Goal: Task Accomplishment & Management: Complete application form

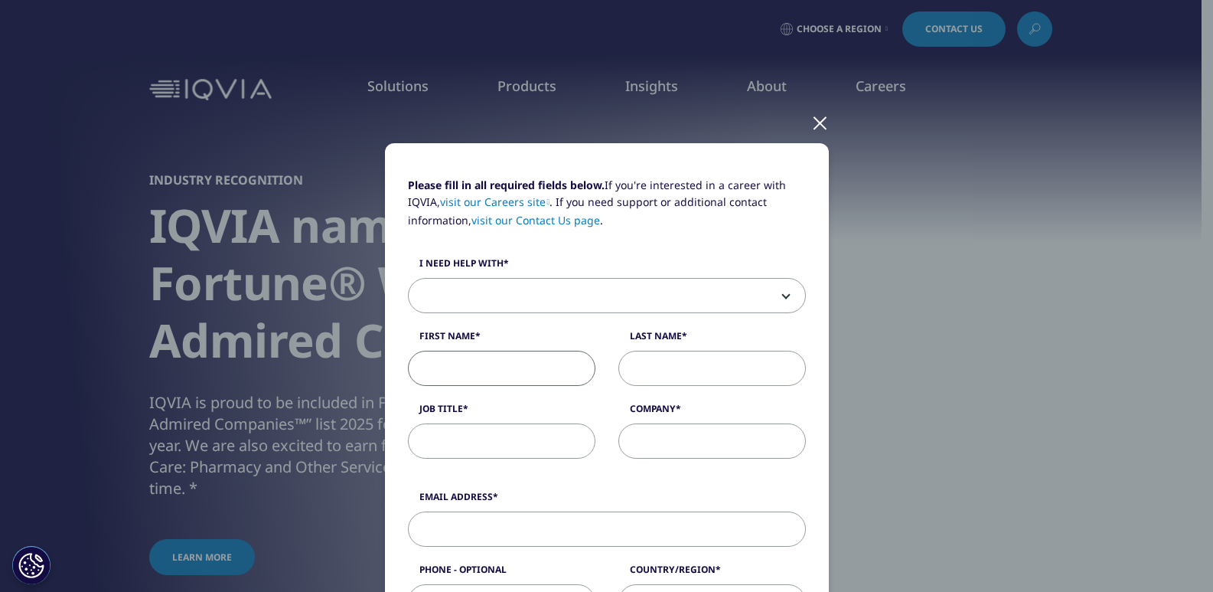
type input "[PERSON_NAME]"
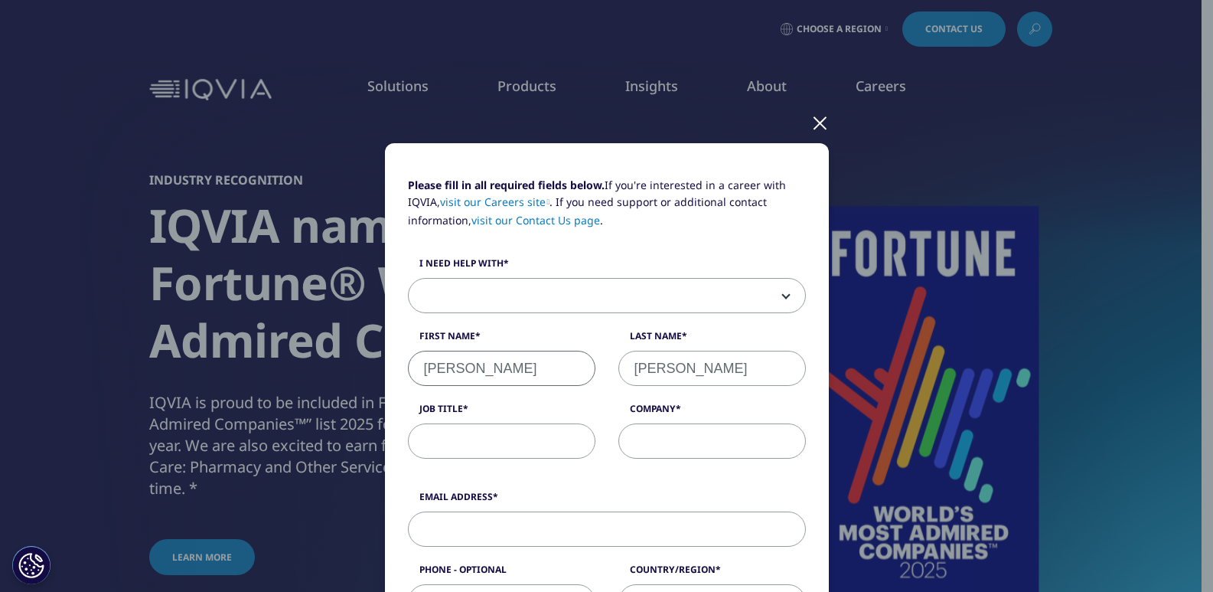
type input "Sterling Clean Services"
type input "[PERSON_NAME][EMAIL_ADDRESS][DOMAIN_NAME]"
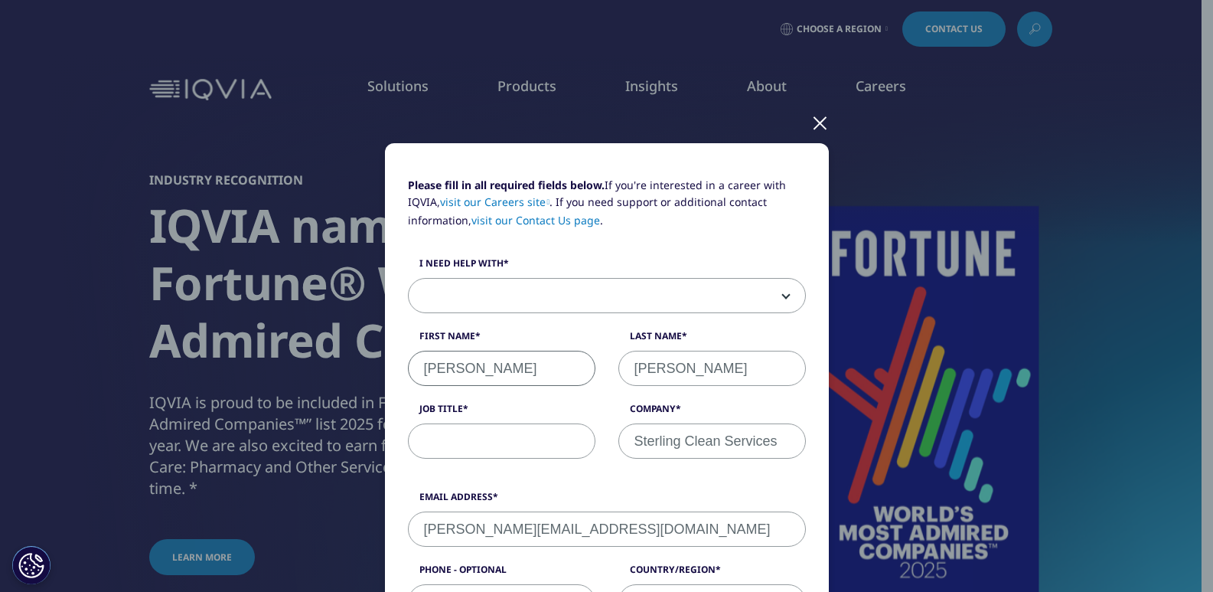
type input "9252906580"
select select "[GEOGRAPHIC_DATA]"
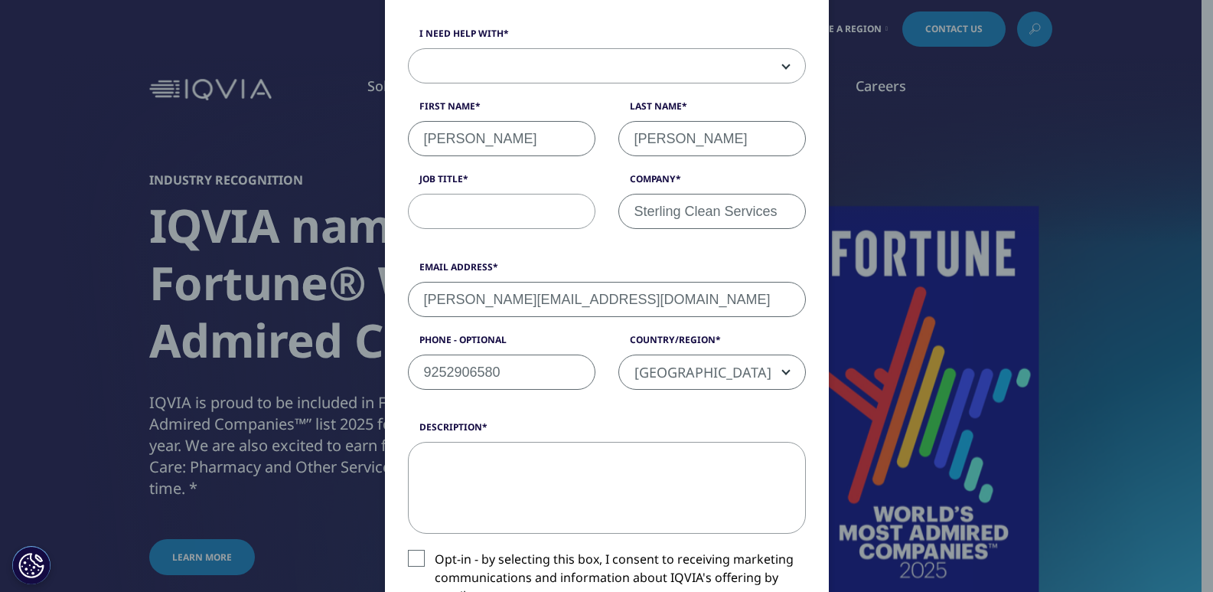
click at [497, 523] on textarea "Description" at bounding box center [607, 488] width 398 height 92
paste textarea "Would you like a complimentary professional cleaning proposal for your business…"
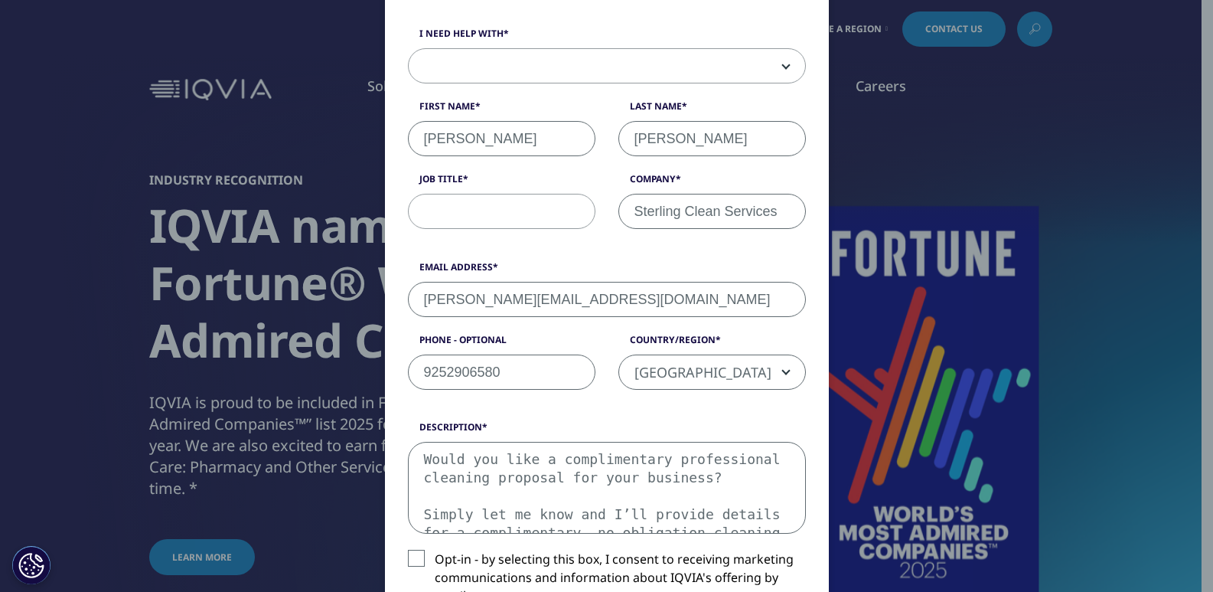
scroll to position [174, 0]
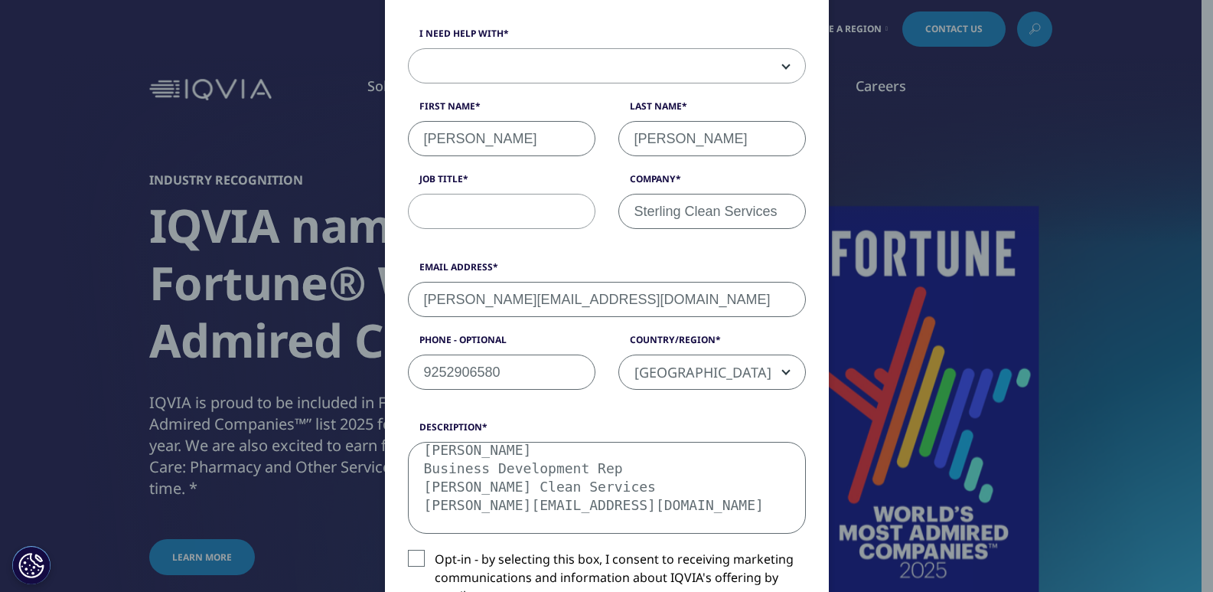
click at [491, 448] on textarea "Would you like a complimentary professional cleaning proposal for your business…" at bounding box center [607, 488] width 398 height 92
type textarea "Would you like a complimentary professional cleaning proposal for your business…"
click at [501, 201] on input "Job Title" at bounding box center [502, 211] width 188 height 35
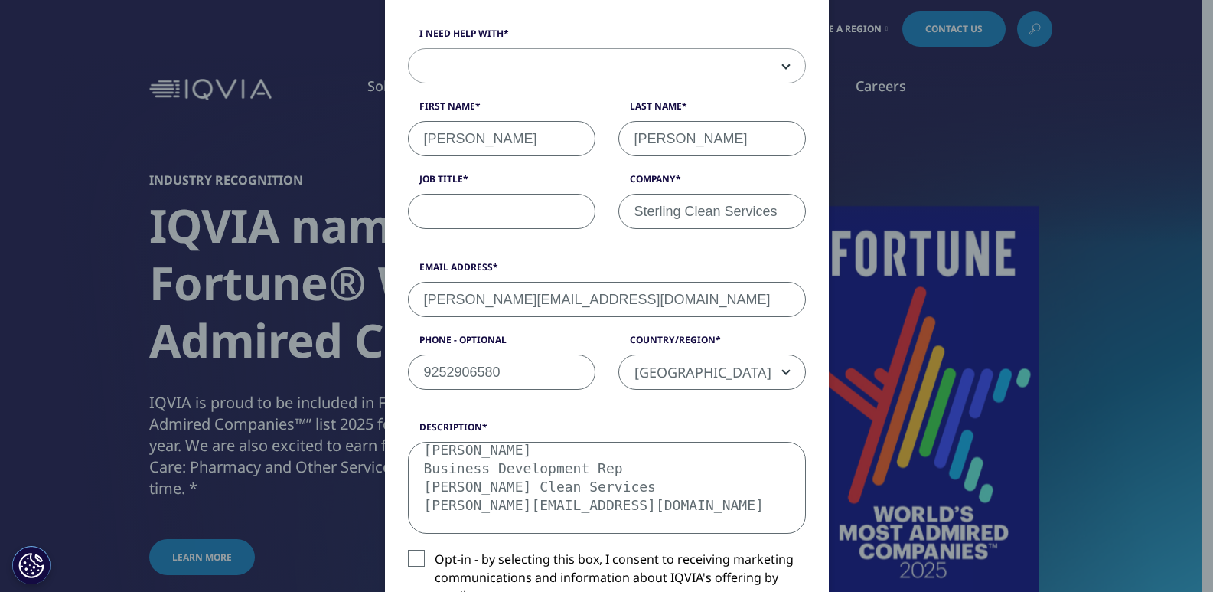
paste input "Business Development Rep"
type input "Business Development Rep"
click at [519, 67] on span at bounding box center [607, 66] width 396 height 35
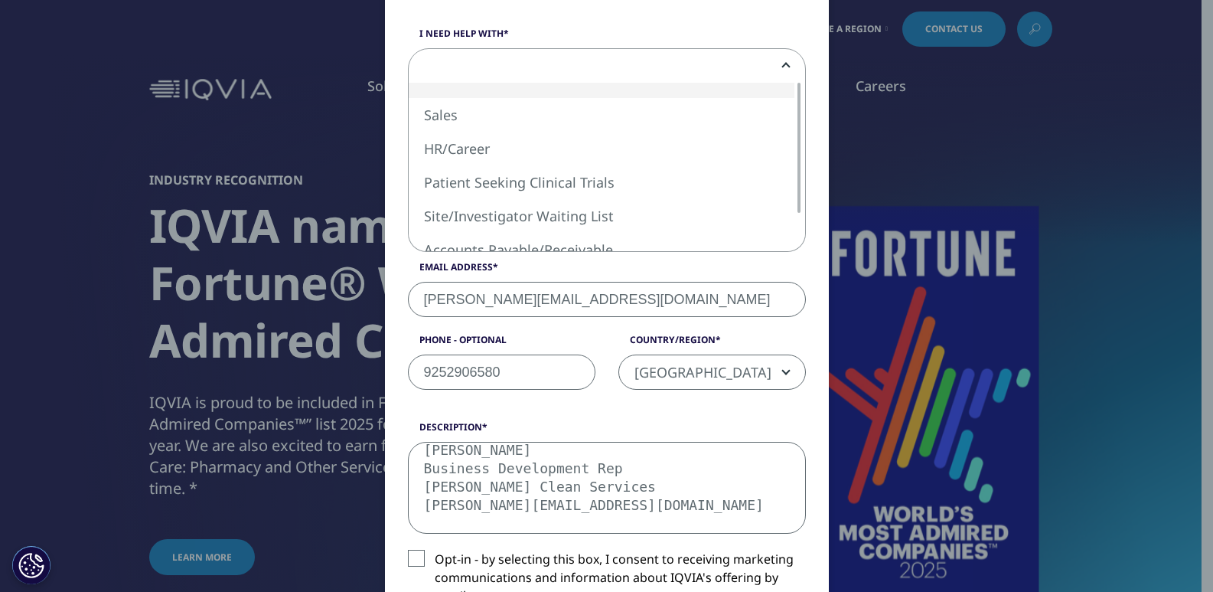
scroll to position [0, 0]
select select "Sales"
